Goal: Task Accomplishment & Management: Complete application form

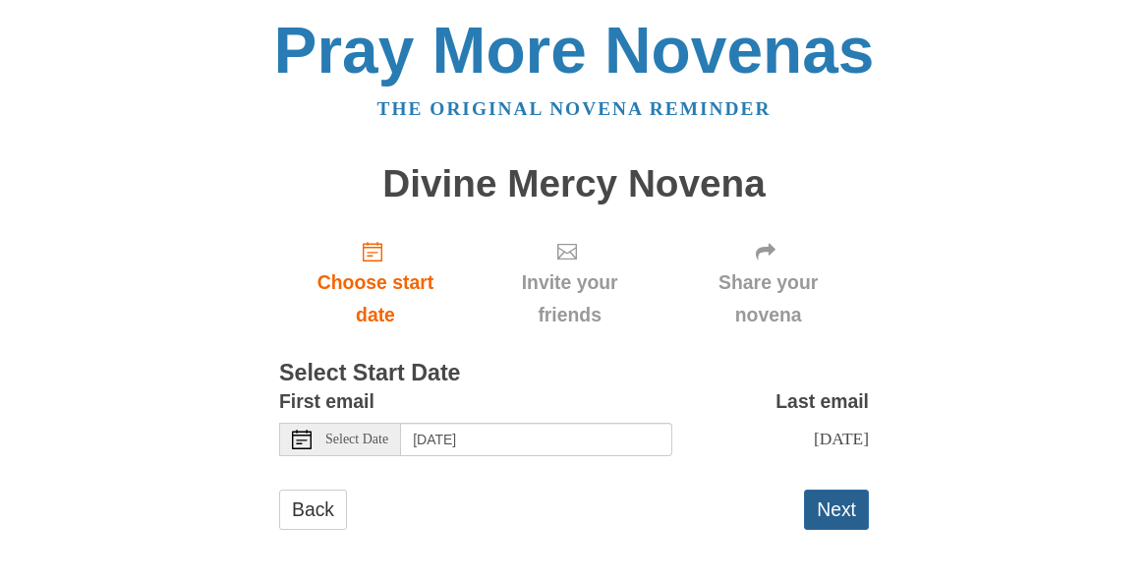
click at [833, 501] on button "Next" at bounding box center [836, 510] width 65 height 40
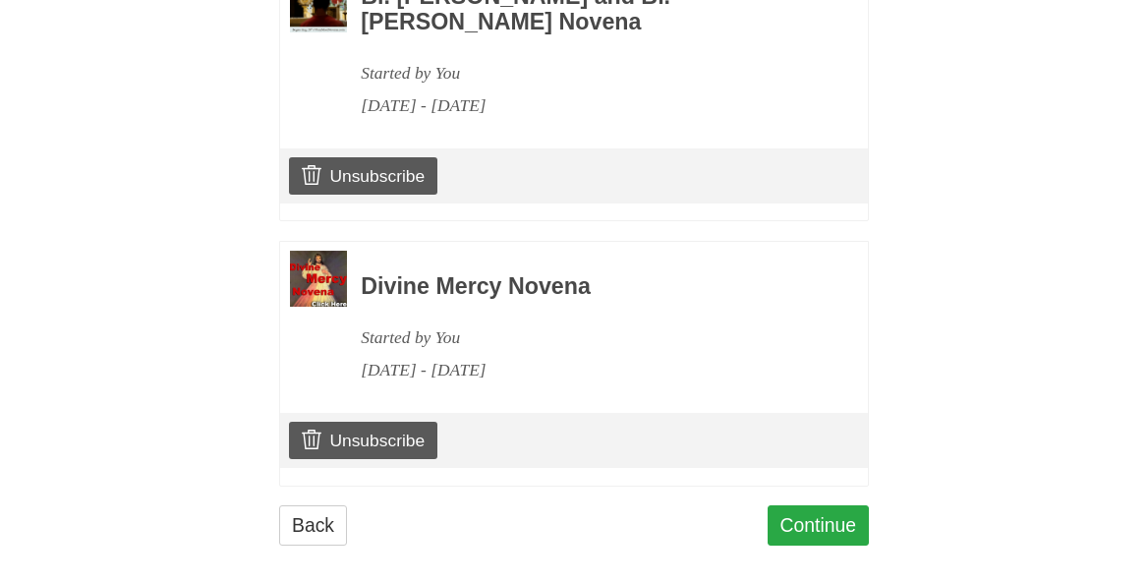
scroll to position [1260, 0]
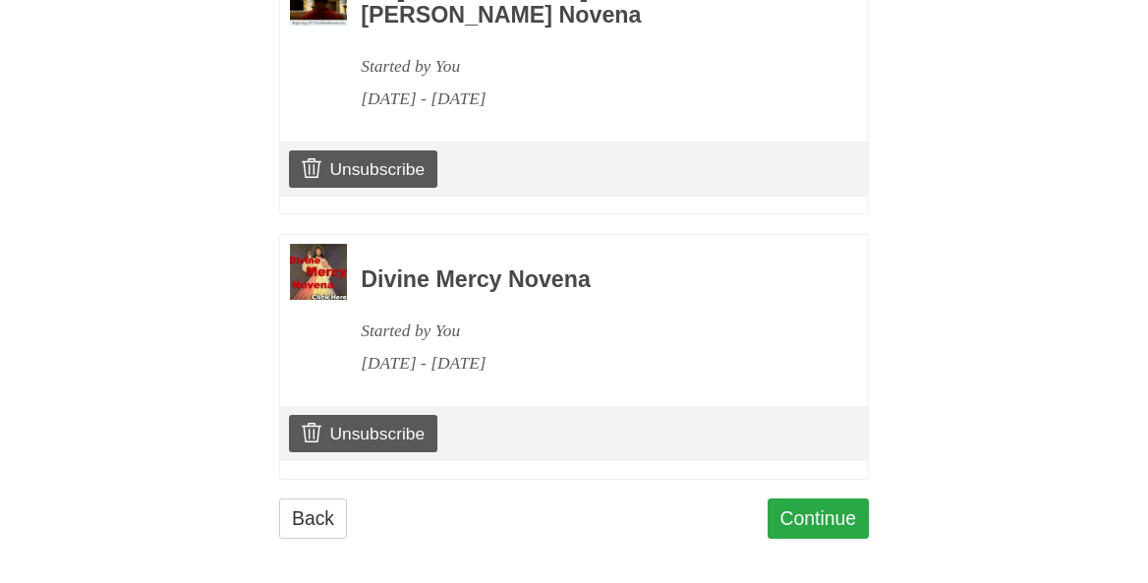
click at [805, 503] on link "Continue" at bounding box center [819, 518] width 102 height 40
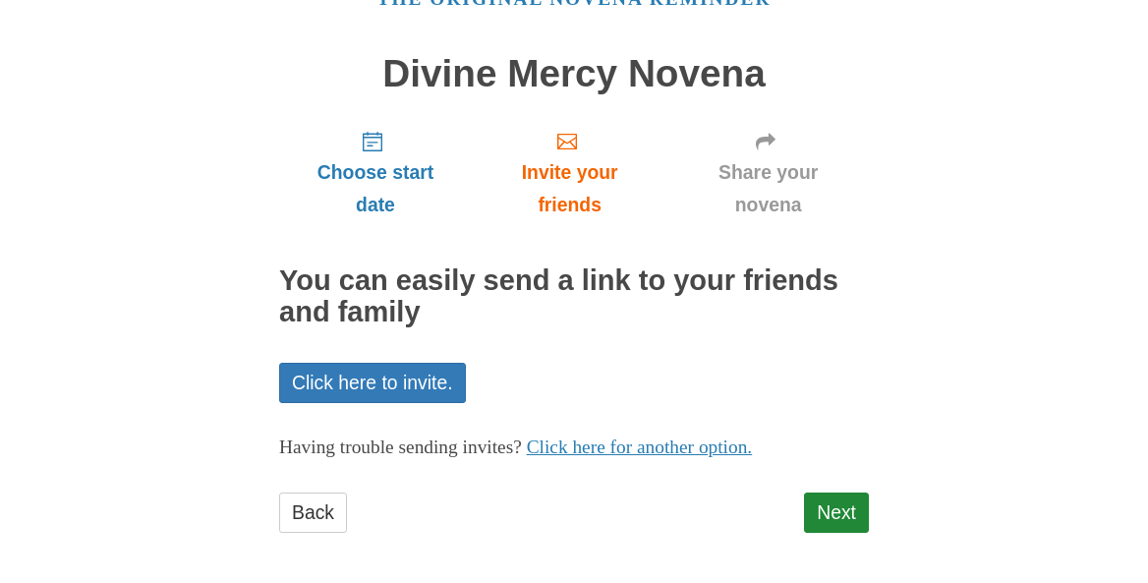
scroll to position [109, 0]
click at [835, 508] on link "Next" at bounding box center [836, 514] width 65 height 40
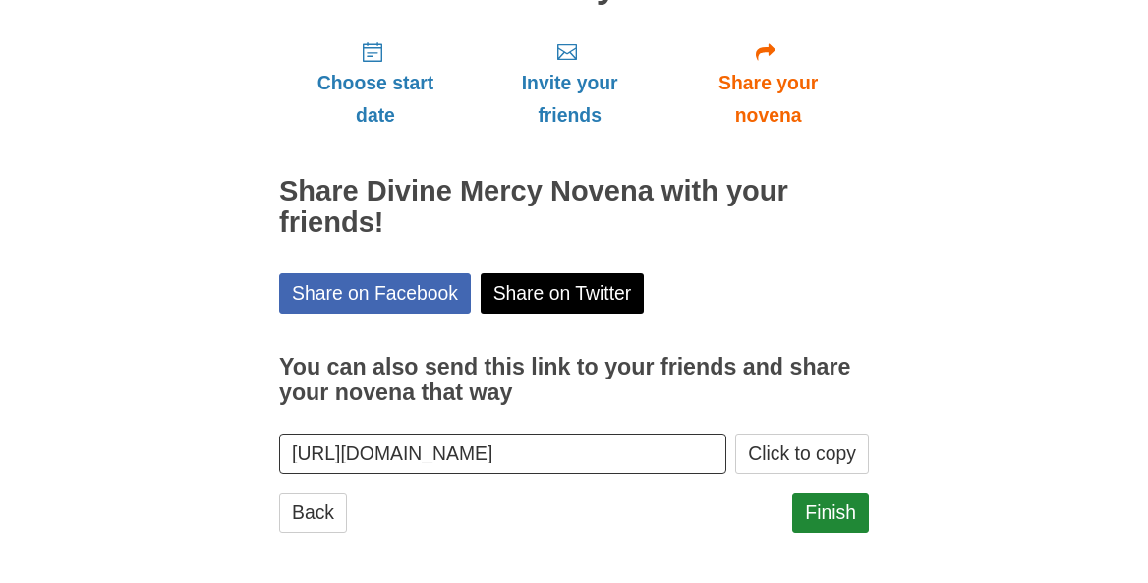
scroll to position [199, 0]
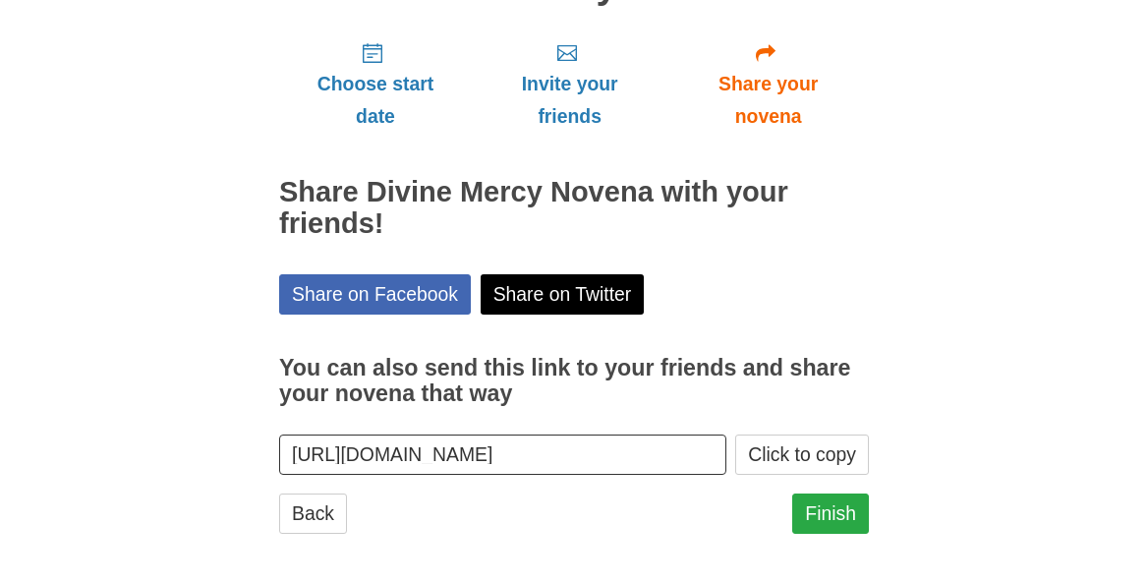
click at [821, 501] on link "Finish" at bounding box center [830, 514] width 77 height 40
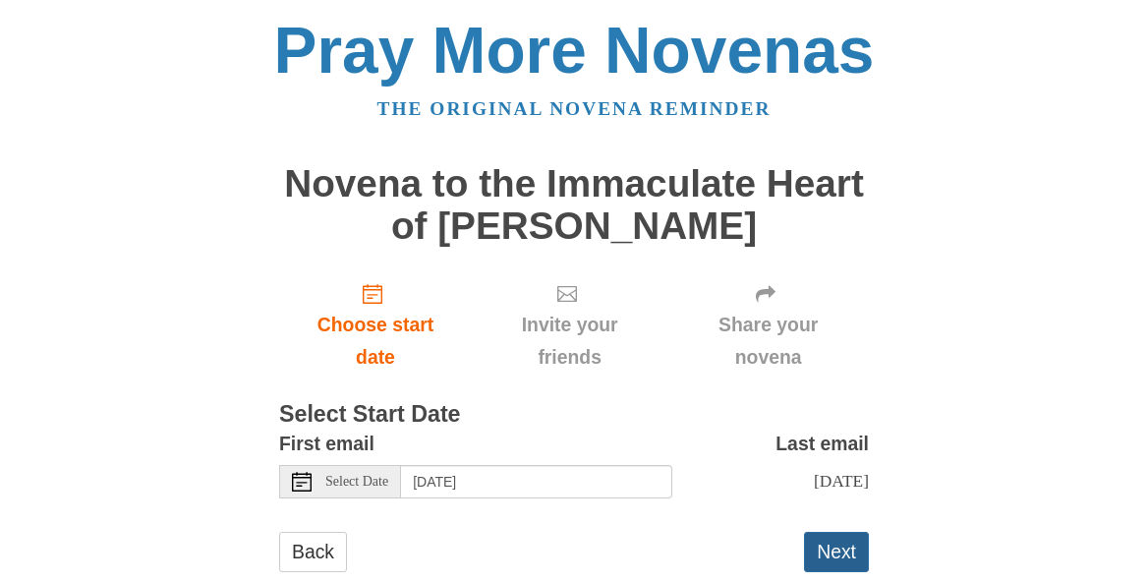
click at [840, 539] on button "Next" at bounding box center [836, 552] width 65 height 40
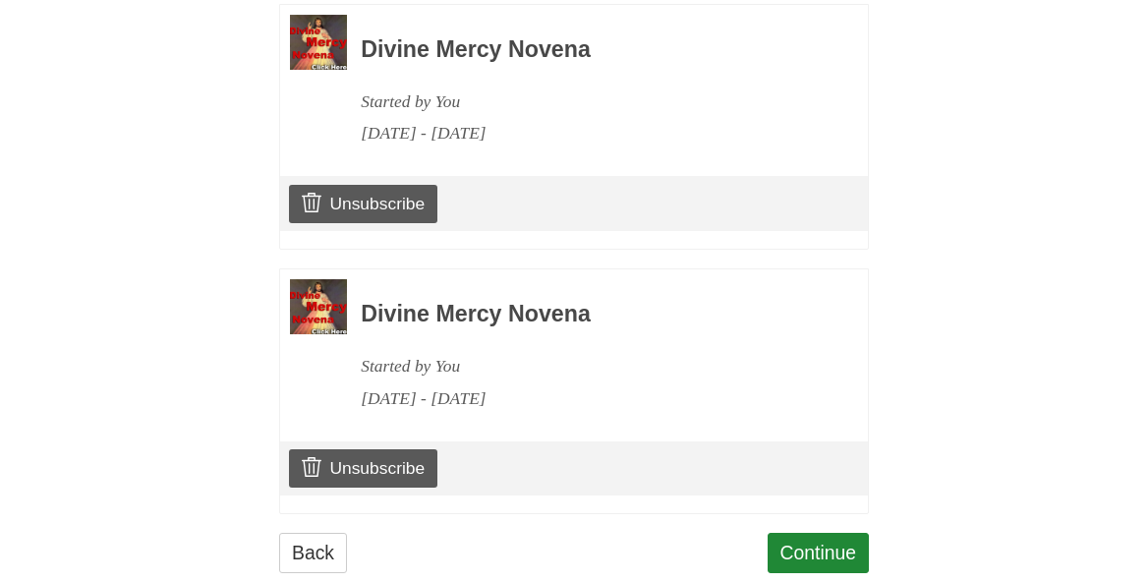
scroll to position [1556, 0]
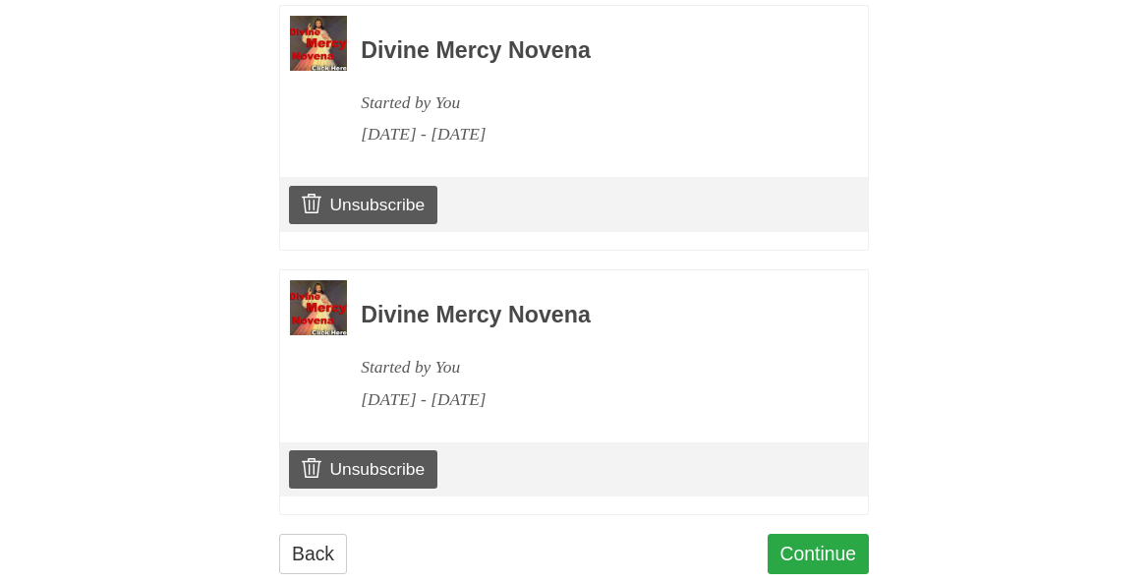
click at [802, 534] on link "Continue" at bounding box center [819, 554] width 102 height 40
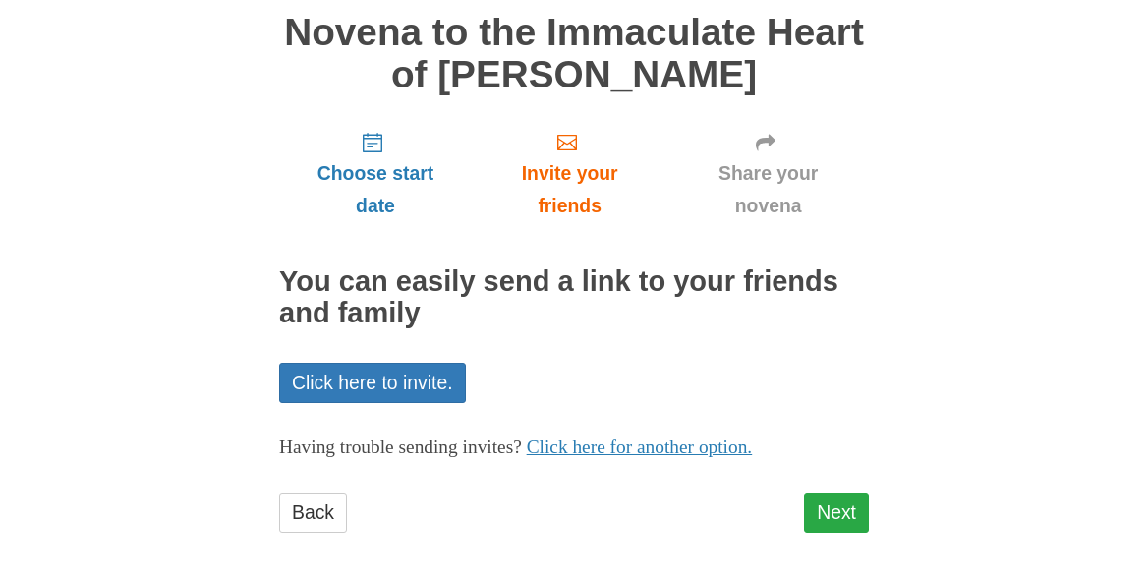
scroll to position [150, 0]
click at [850, 505] on link "Next" at bounding box center [836, 514] width 65 height 40
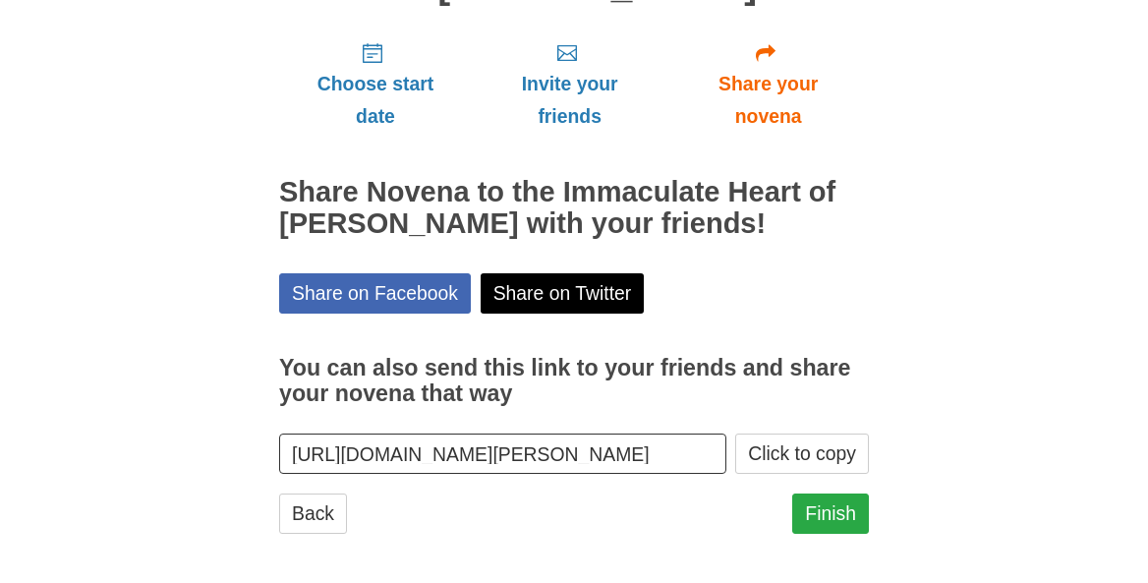
scroll to position [240, 0]
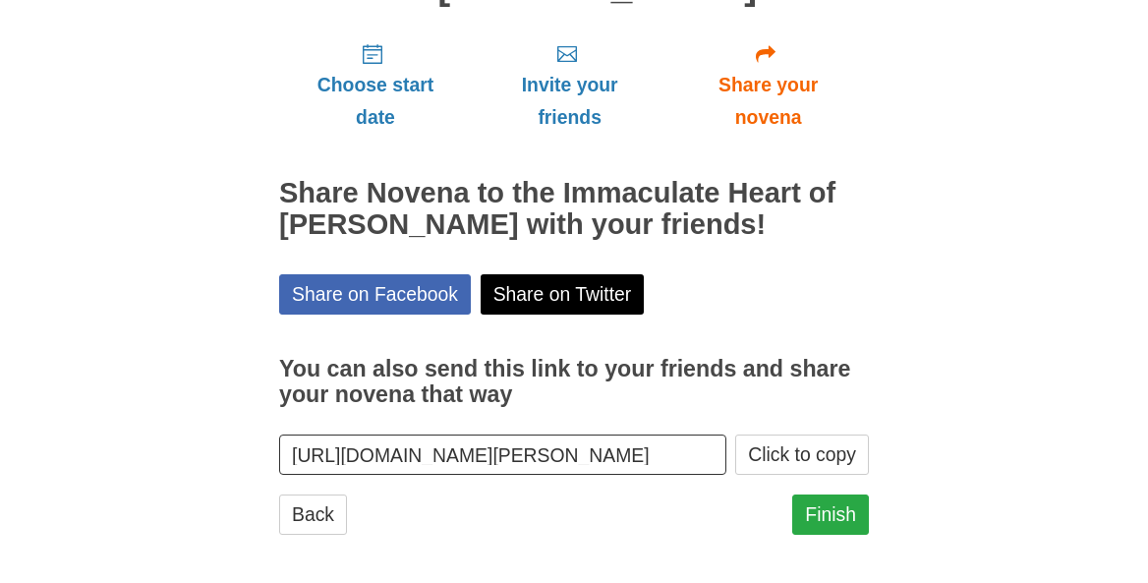
click at [839, 506] on link "Finish" at bounding box center [830, 515] width 77 height 40
